Goal: Task Accomplishment & Management: Use online tool/utility

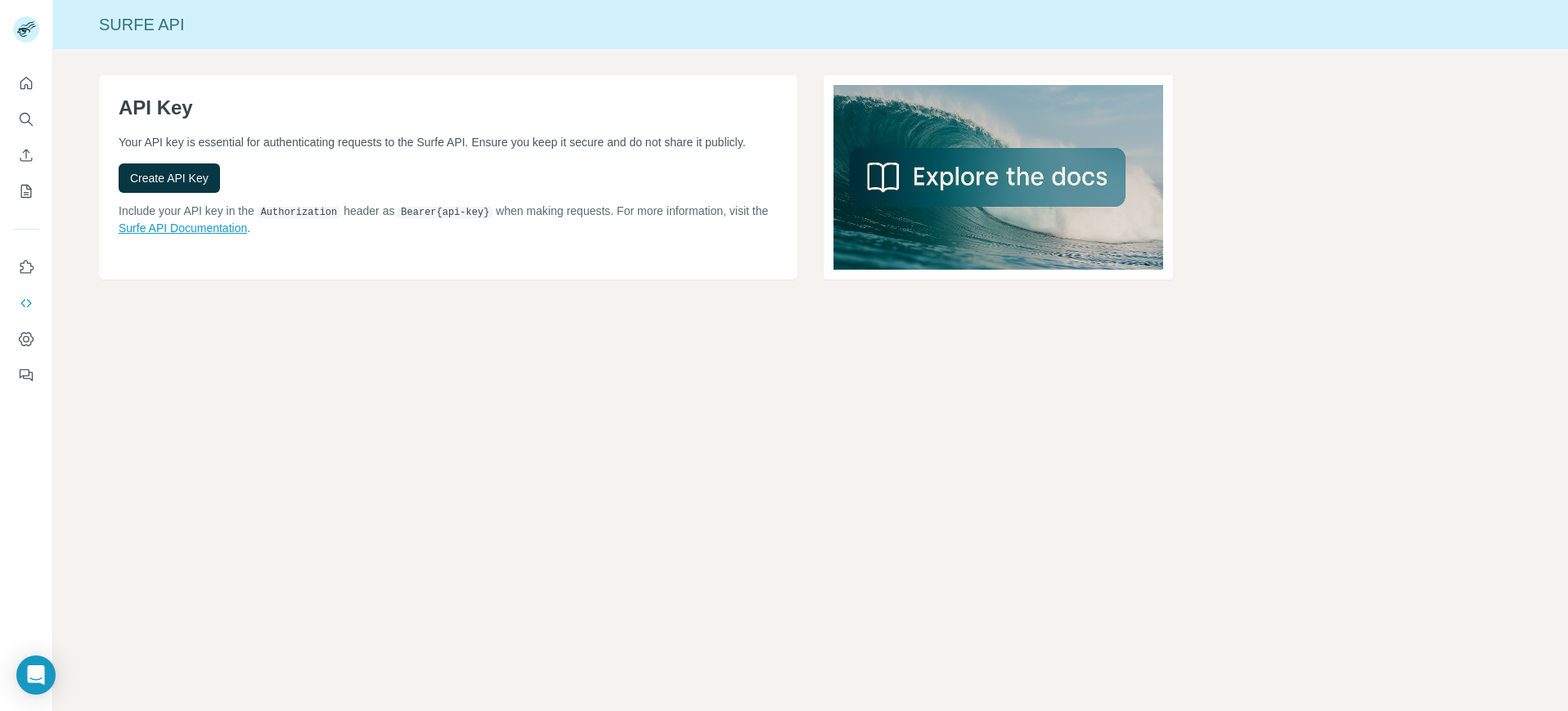
click at [217, 235] on link "Surfe API Documentation" at bounding box center [183, 228] width 129 height 13
click at [165, 186] on span "Create API Key" at bounding box center [170, 179] width 78 height 17
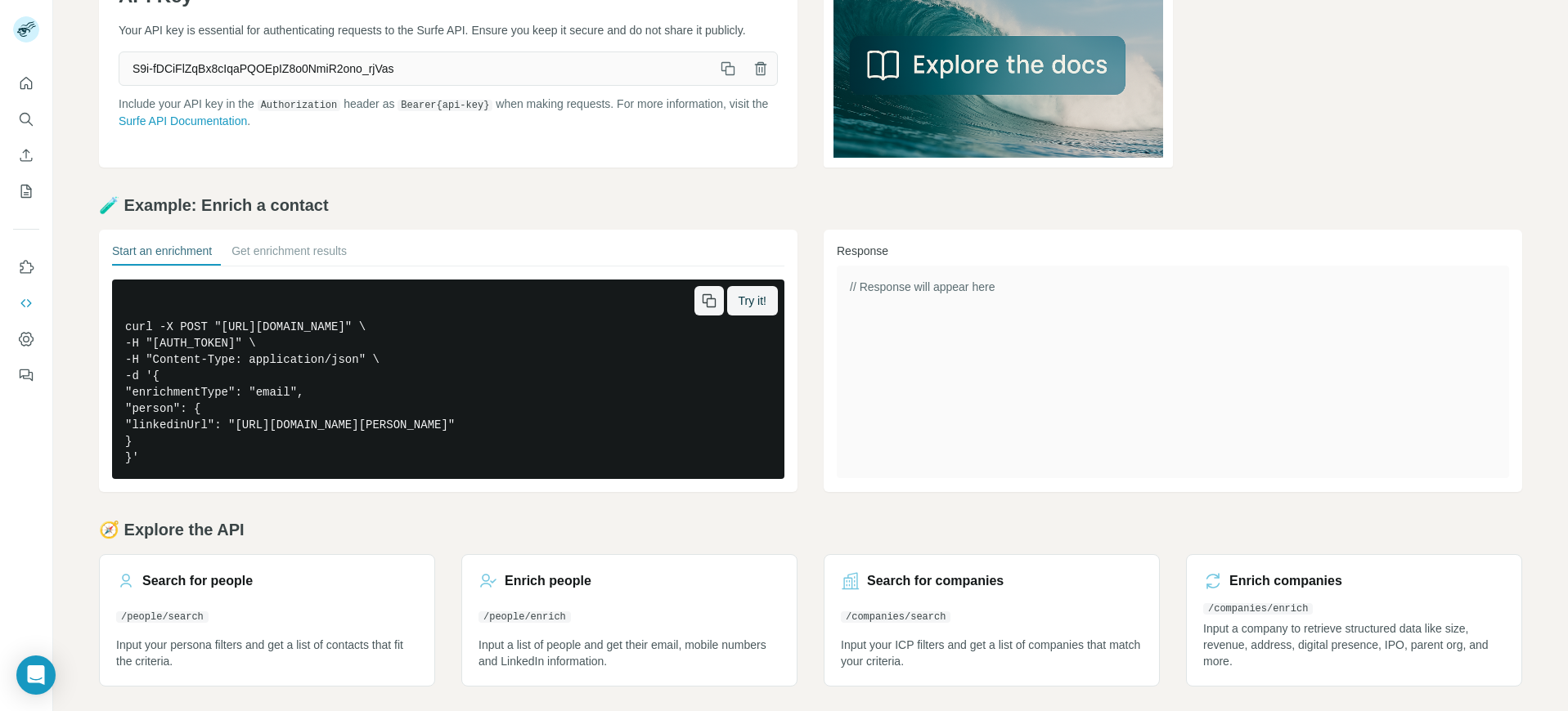
scroll to position [93, 0]
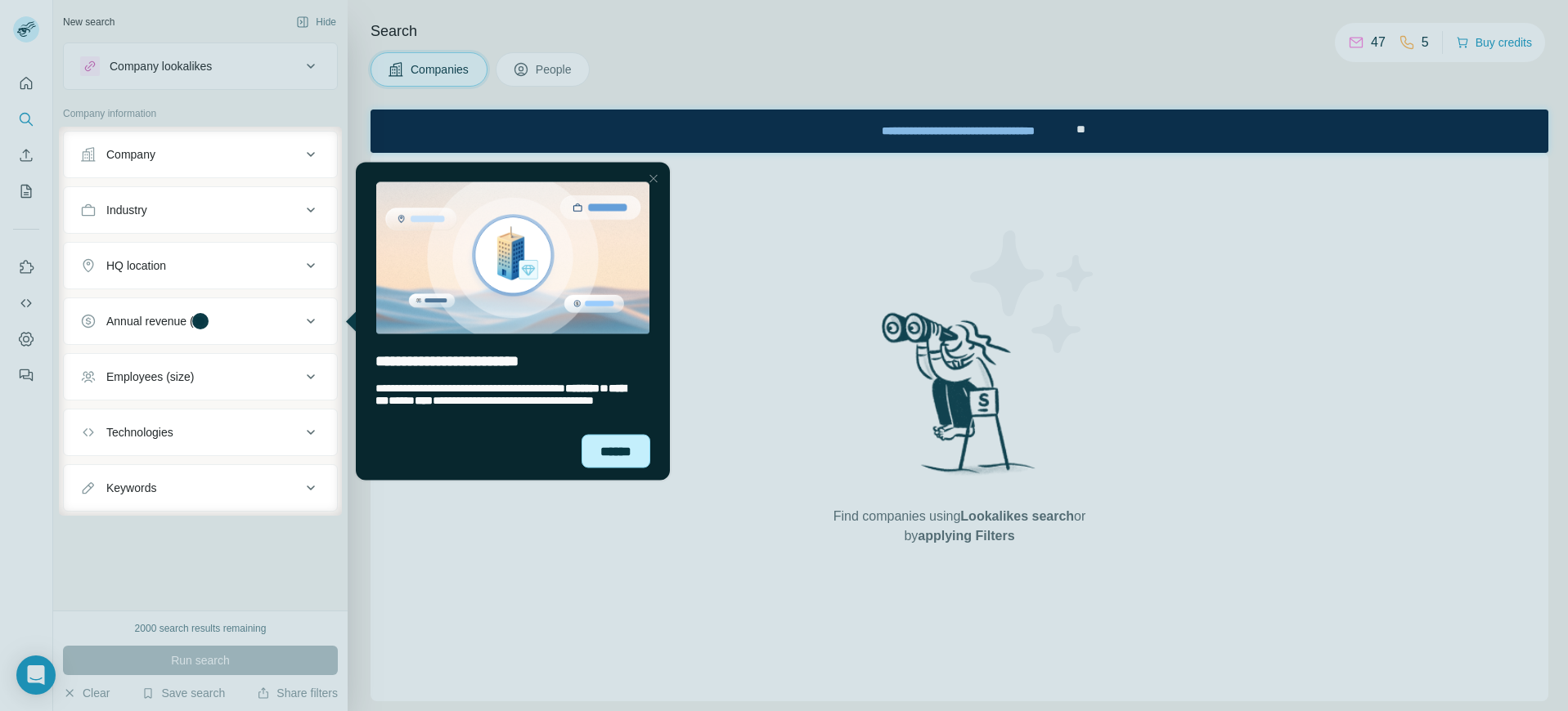
click at [644, 438] on div "******" at bounding box center [616, 451] width 69 height 34
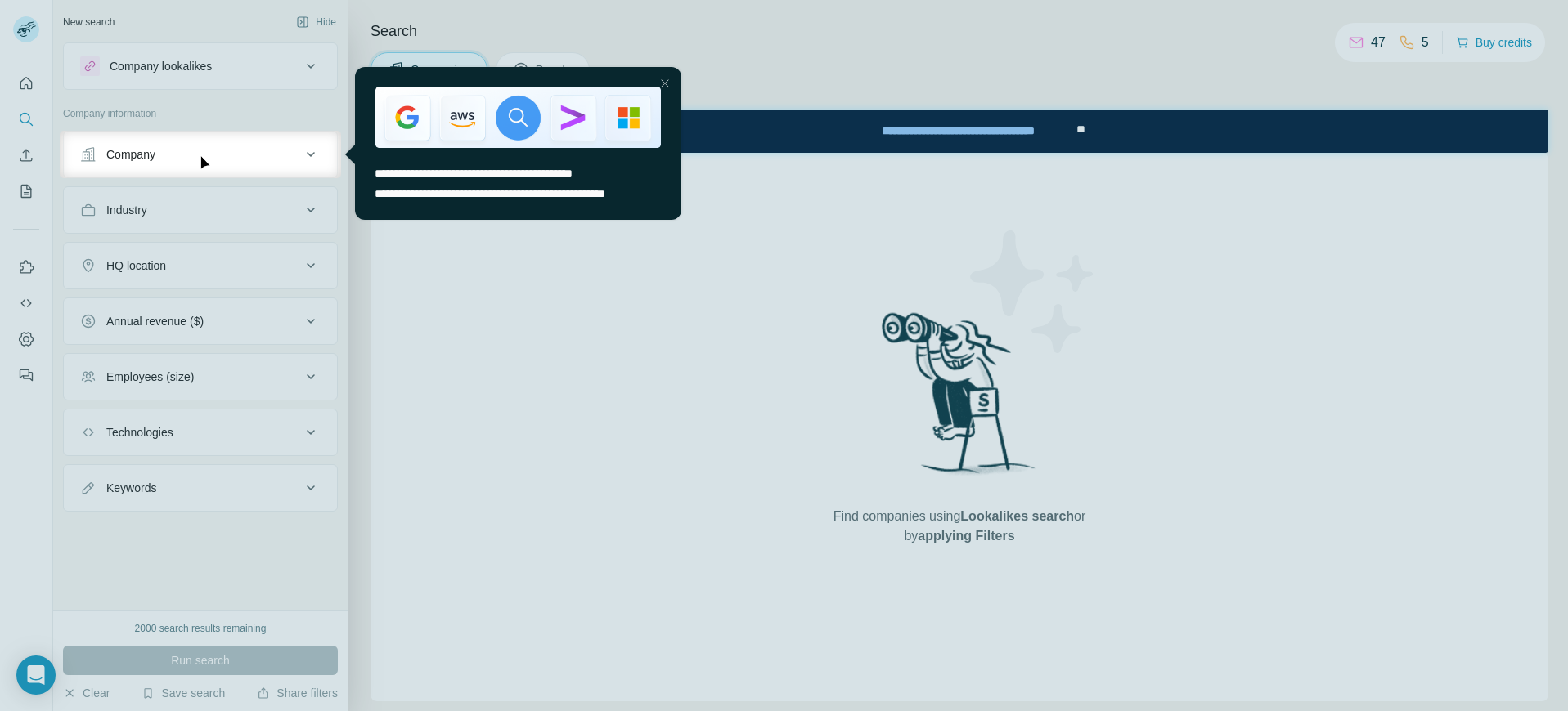
click at [1502, 44] on div at bounding box center [784, 65] width 1568 height 130
click at [664, 89] on div at bounding box center [665, 83] width 20 height 20
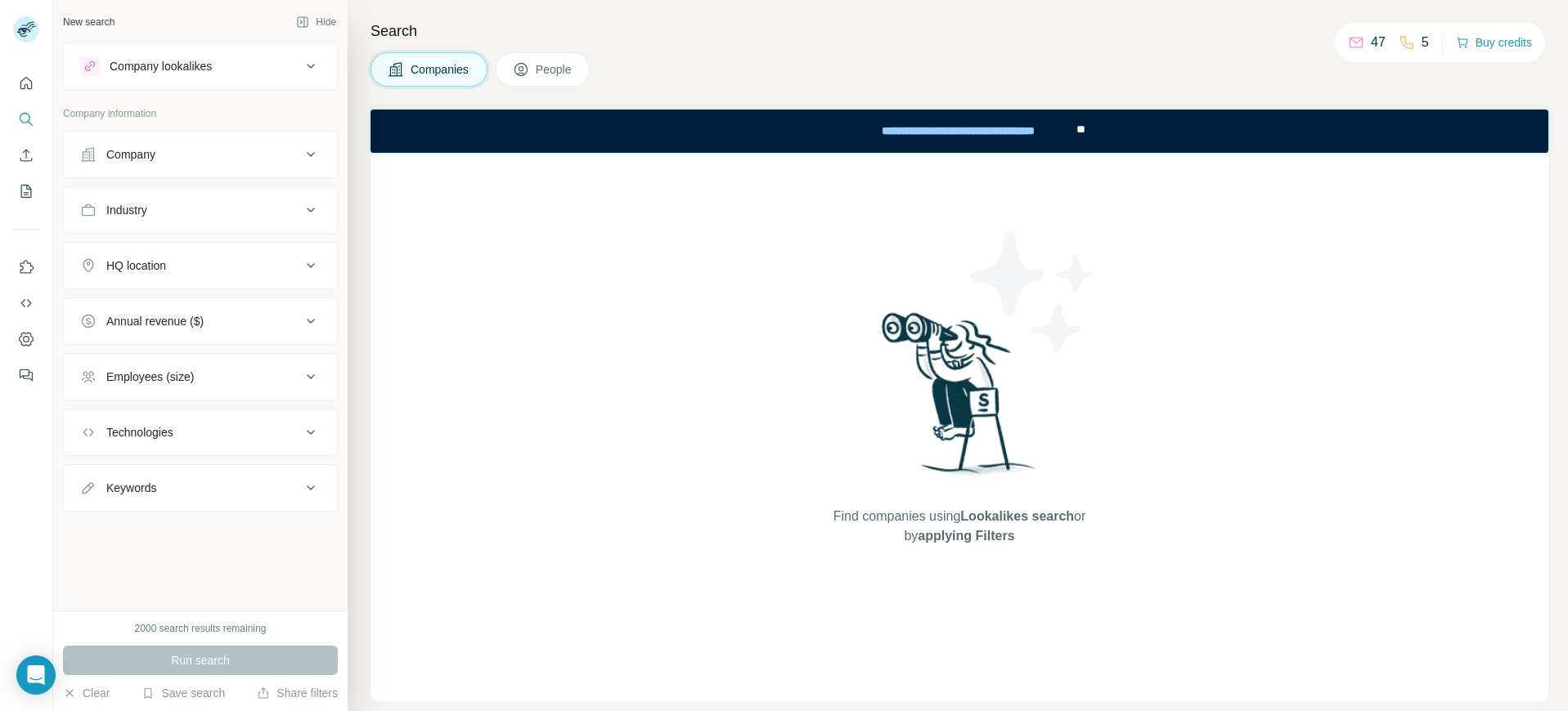
click at [818, 323] on div "Find companies using Lookalikes search or by applying Filters" at bounding box center [959, 427] width 295 height 549
click at [123, 157] on div "Company" at bounding box center [131, 155] width 49 height 17
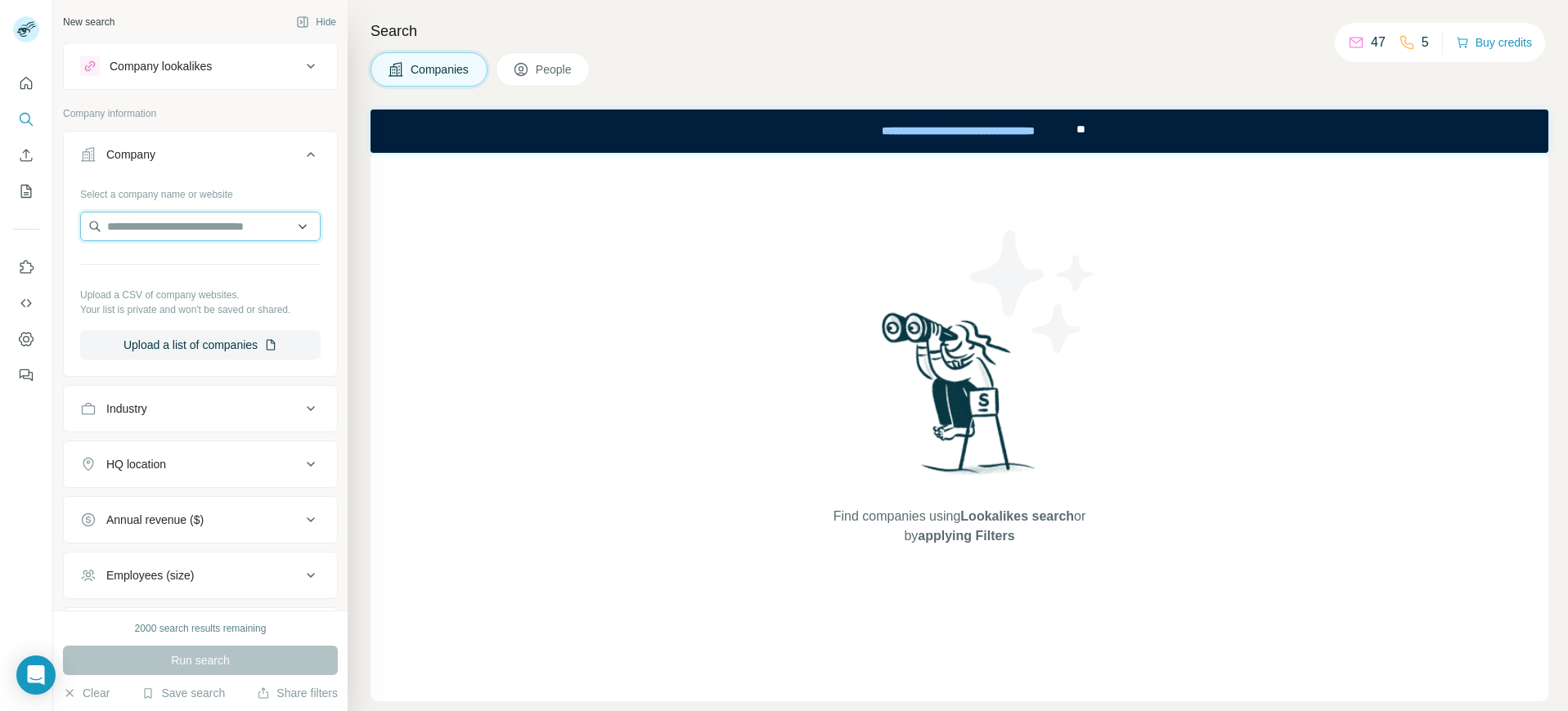
click at [142, 227] on input "text" at bounding box center [200, 226] width 241 height 30
type input "**********"
click at [226, 164] on button "Company" at bounding box center [199, 157] width 273 height 46
